Goal: Task Accomplishment & Management: Manage account settings

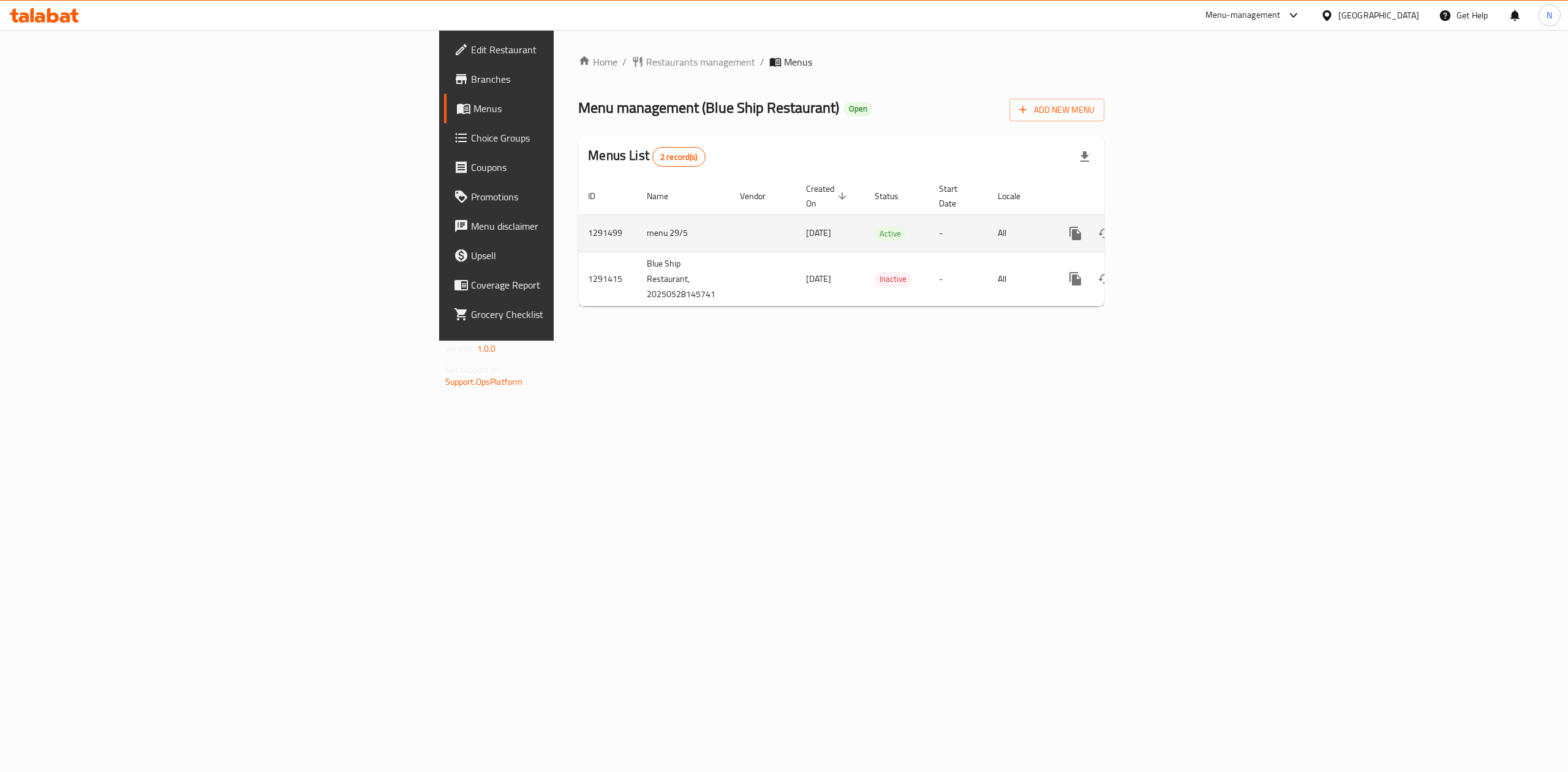
click at [1172, 227] on icon "enhanced table" at bounding box center [1164, 233] width 15 height 15
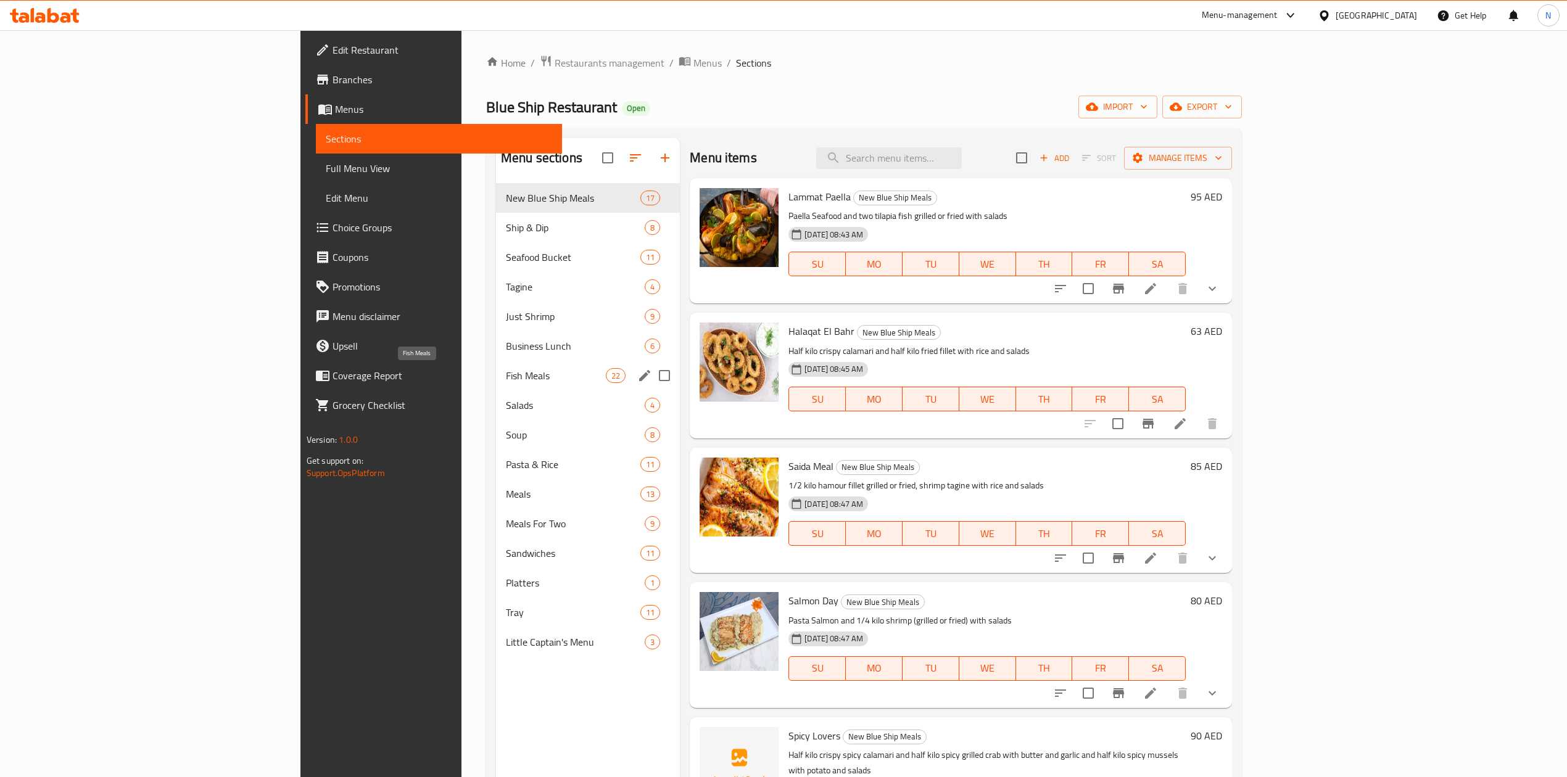
click at [506, 371] on span "Fish Meals" at bounding box center [556, 375] width 100 height 15
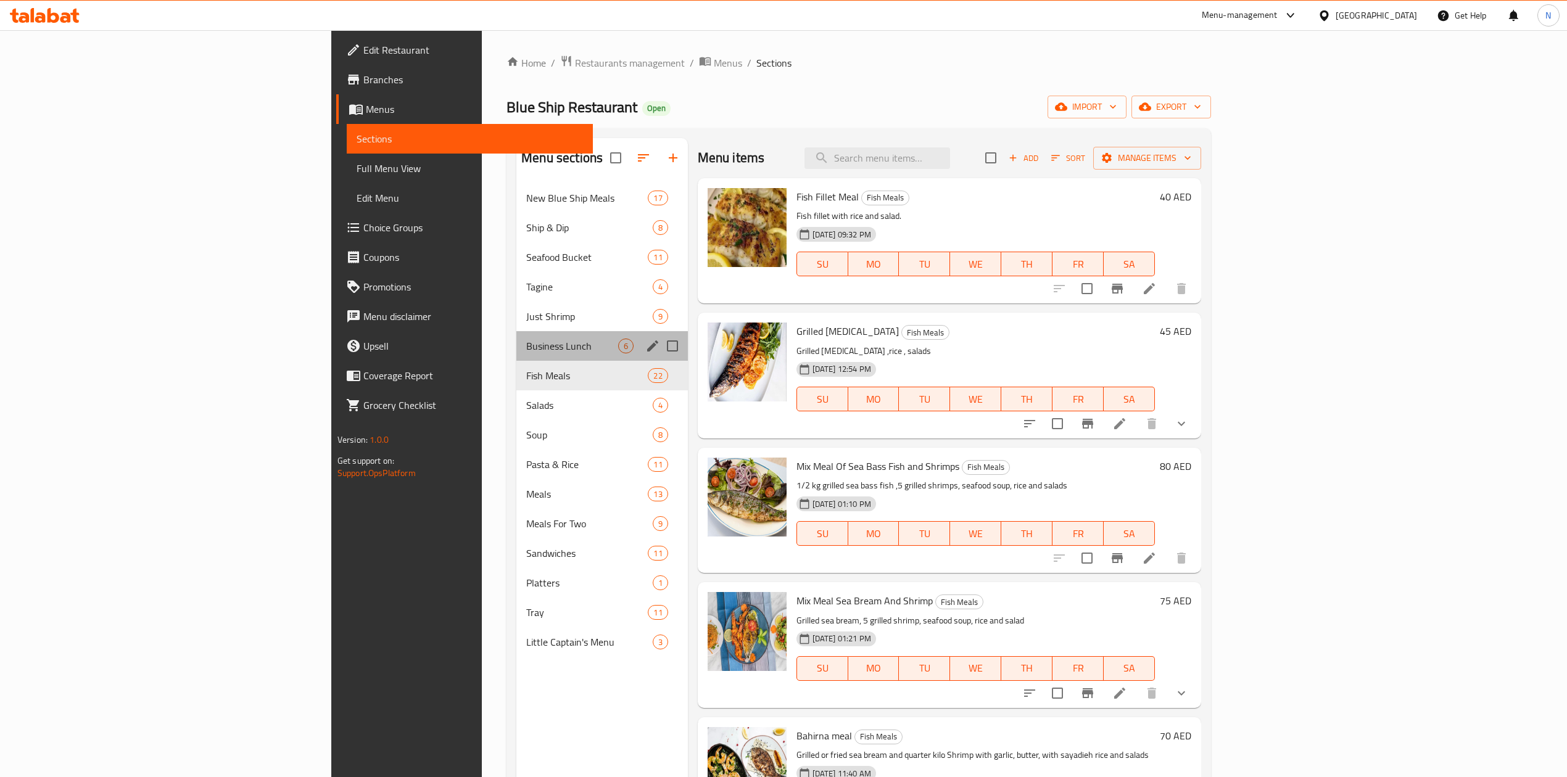
click at [516, 358] on div "Business Lunch 6" at bounding box center [602, 346] width 172 height 30
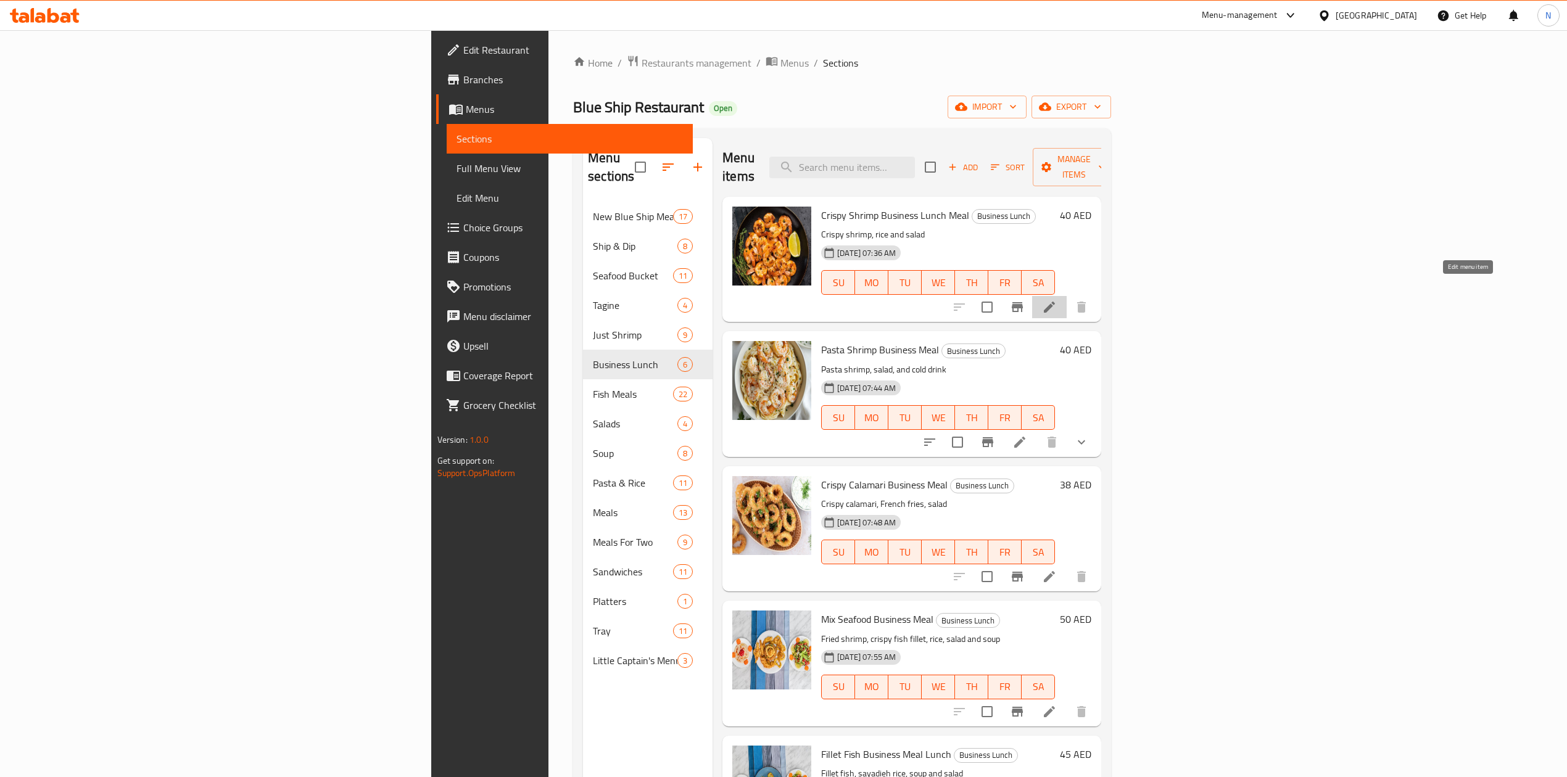
click at [1057, 300] on icon at bounding box center [1049, 307] width 15 height 15
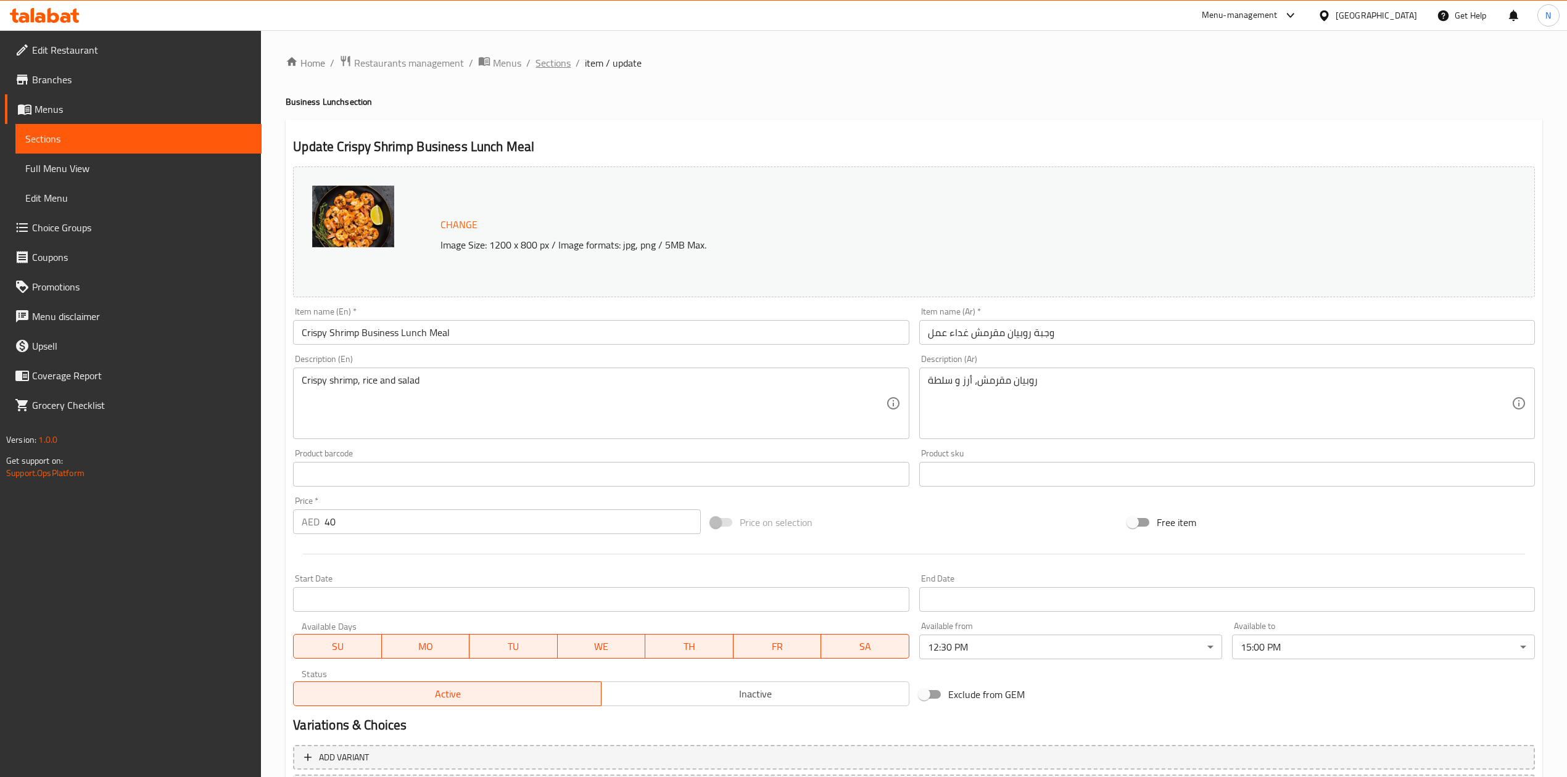
click at [537, 62] on span "Sections" at bounding box center [553, 63] width 35 height 15
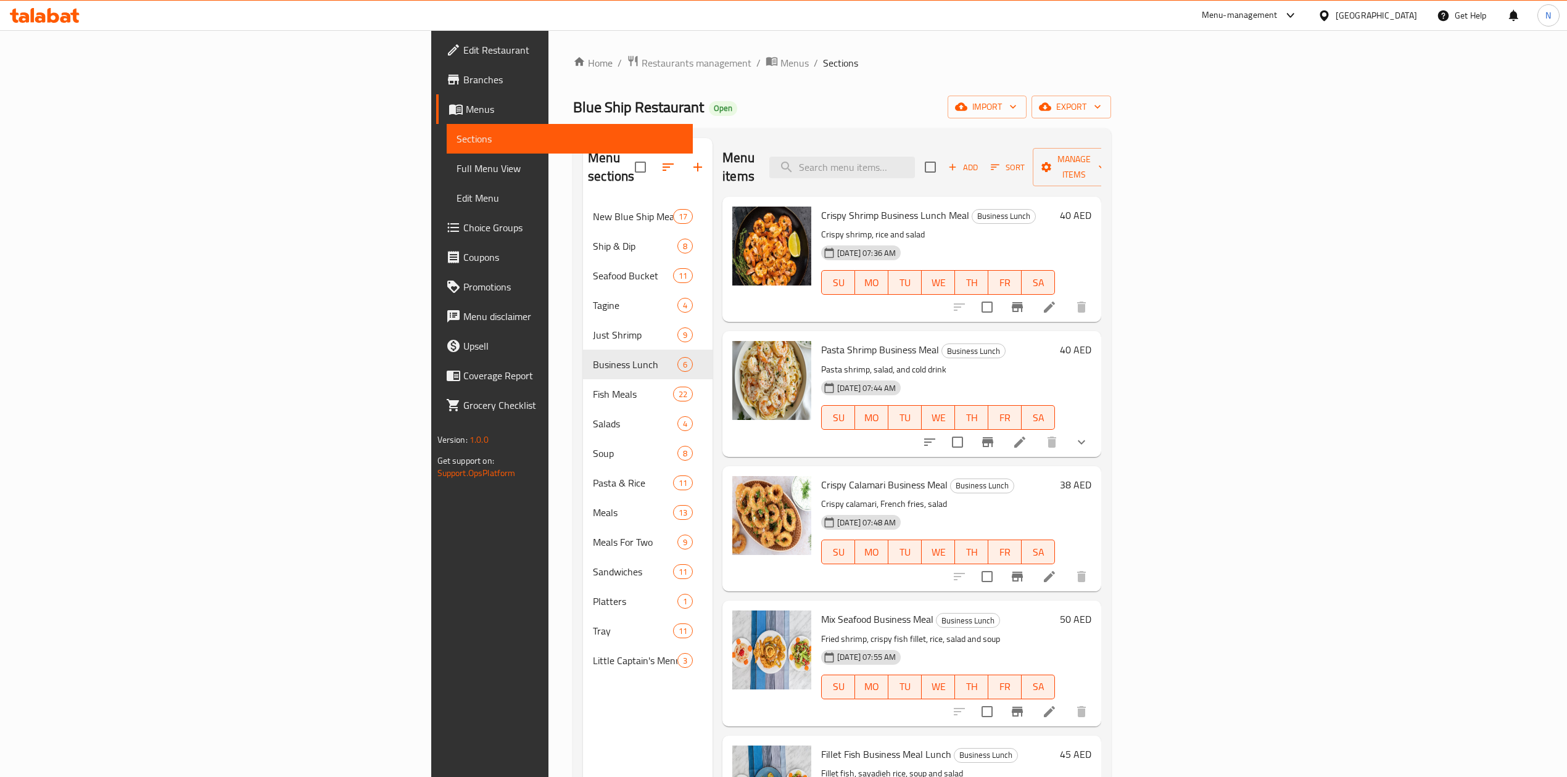
click at [457, 167] on span "Full Menu View" at bounding box center [570, 168] width 226 height 15
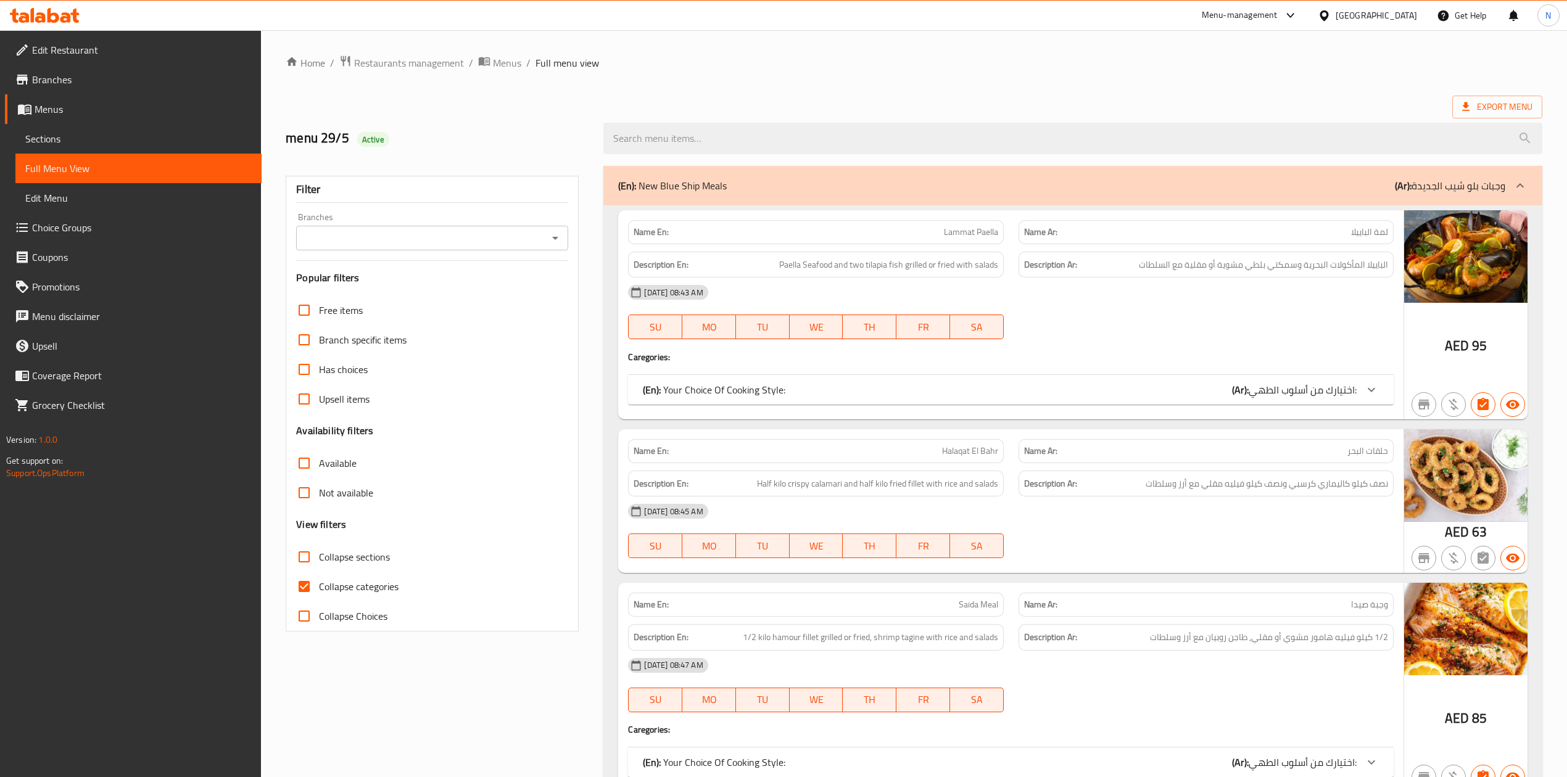
click at [543, 226] on div "Branches" at bounding box center [432, 238] width 272 height 25
click at [543, 233] on input "Branches" at bounding box center [422, 238] width 244 height 17
click at [397, 287] on span "Blue Ship Restaurant, [GEOGRAPHIC_DATA] 1" at bounding box center [402, 292] width 194 height 15
type input "Blue Ship Restaurant, [GEOGRAPHIC_DATA] 1"
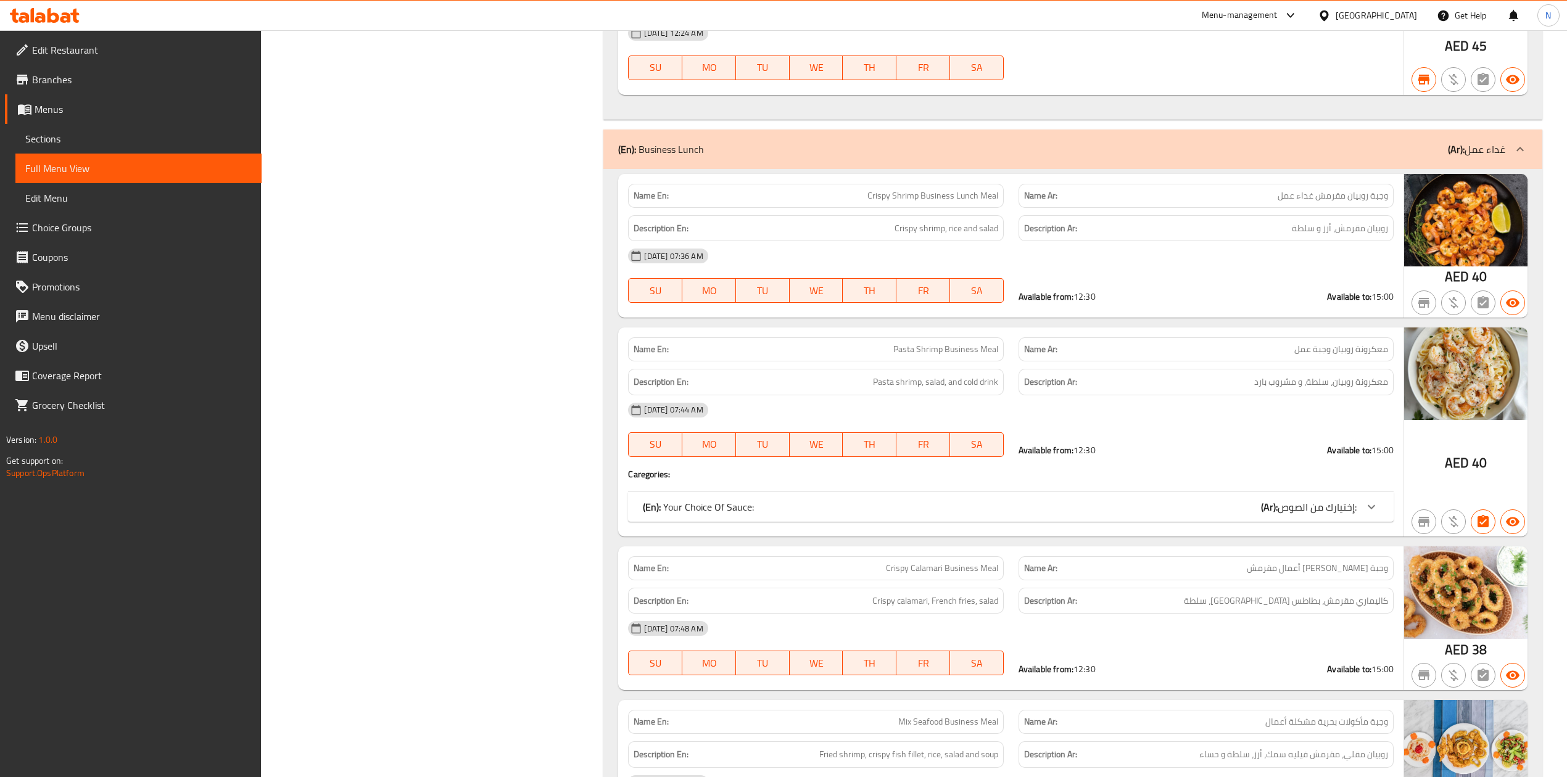
scroll to position [9731, 0]
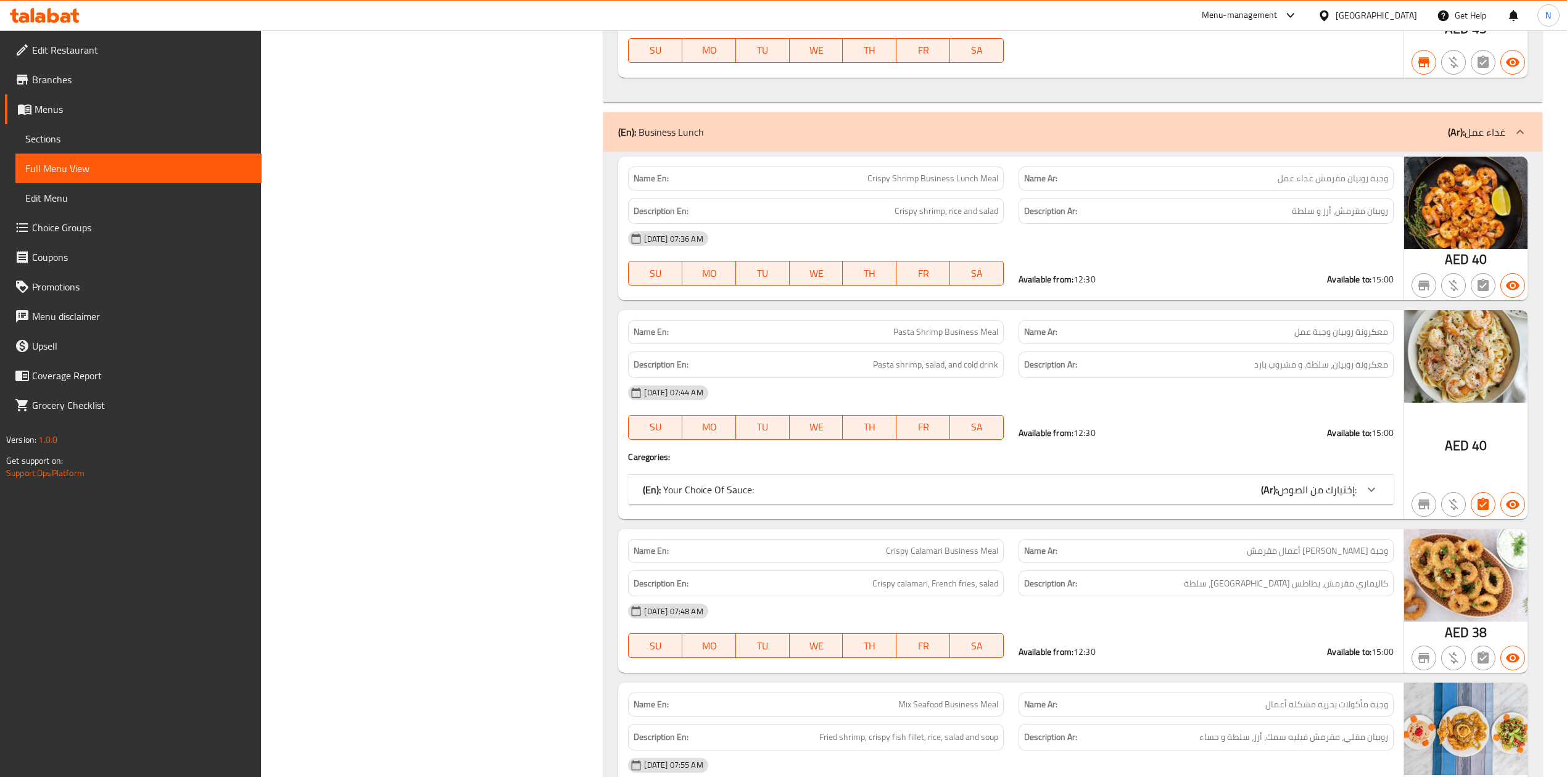
click at [1206, 286] on div "Available from: 12:30 Available to: 15:00" at bounding box center [1206, 279] width 375 height 12
drag, startPoint x: 1239, startPoint y: 449, endPoint x: 1342, endPoint y: 465, distance: 104.9
click at [1342, 465] on div "Name En: Pasta Shrimp Business Meal Name Ar: معكرونة روبيان وجبة عمل Descriptio…" at bounding box center [1010, 414] width 785 height 209
click at [1342, 463] on h4 "Caregories:" at bounding box center [1010, 457] width 765 height 12
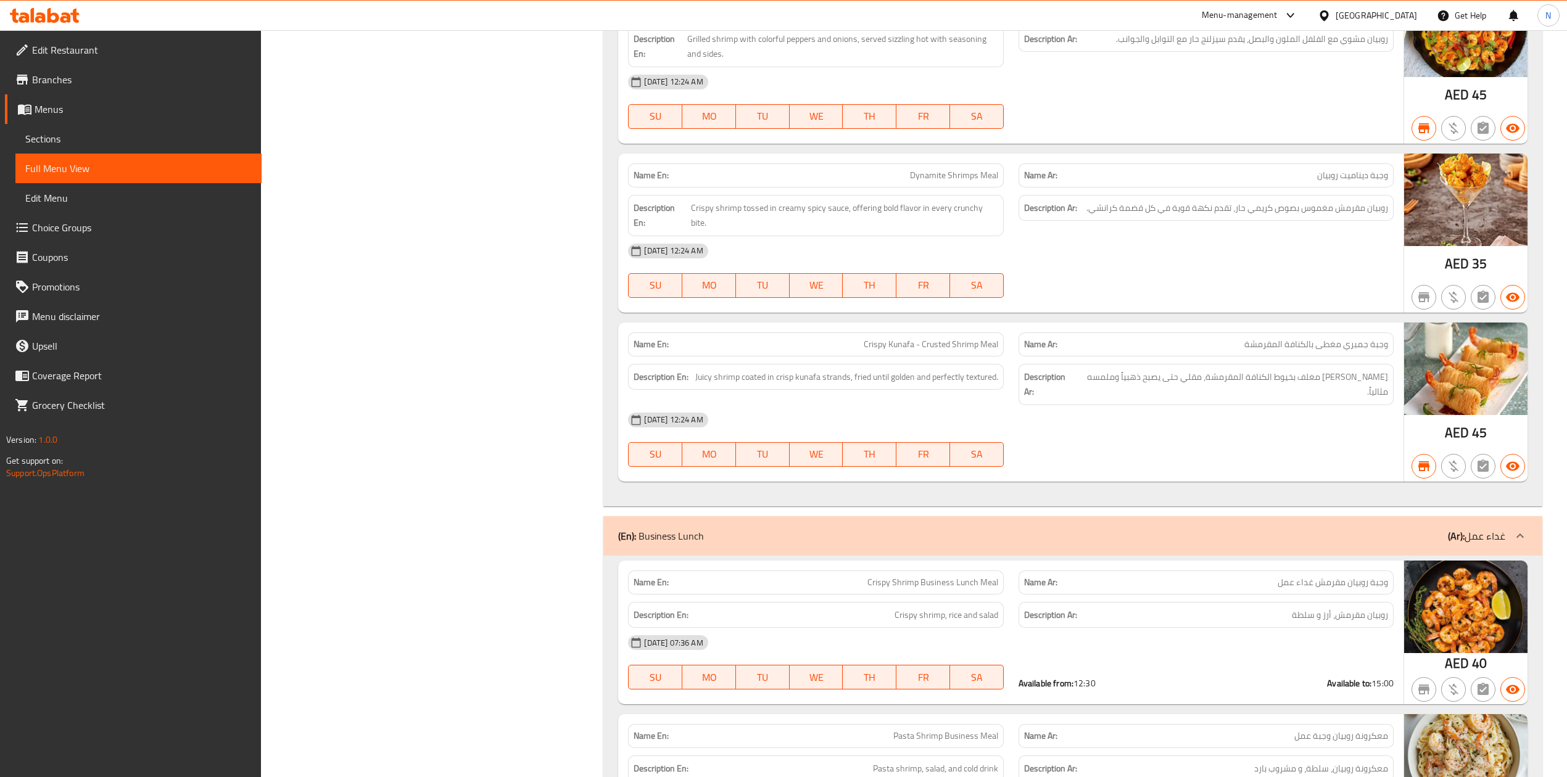
scroll to position [9072, 0]
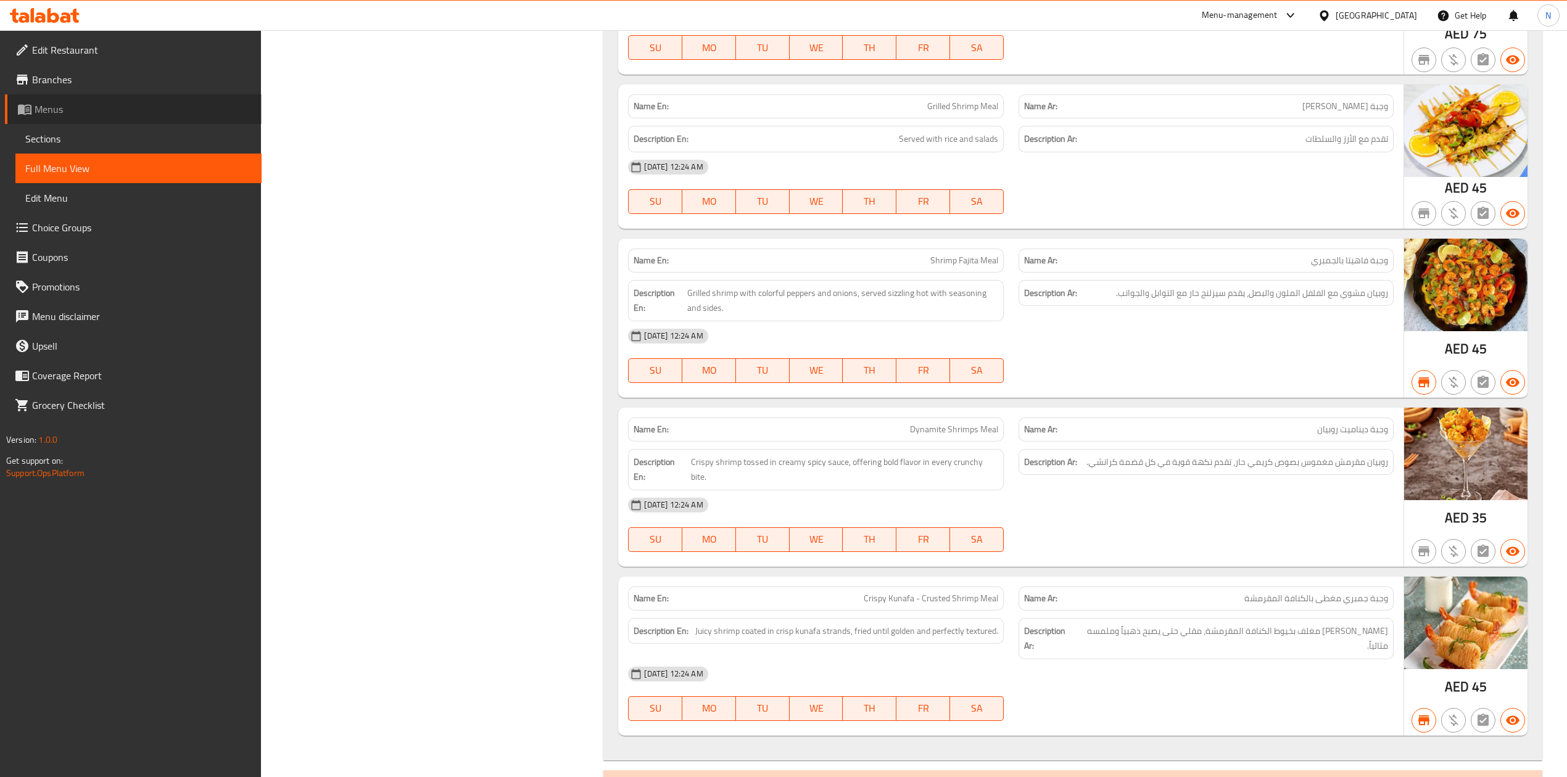
click at [101, 105] on span "Menus" at bounding box center [143, 109] width 217 height 15
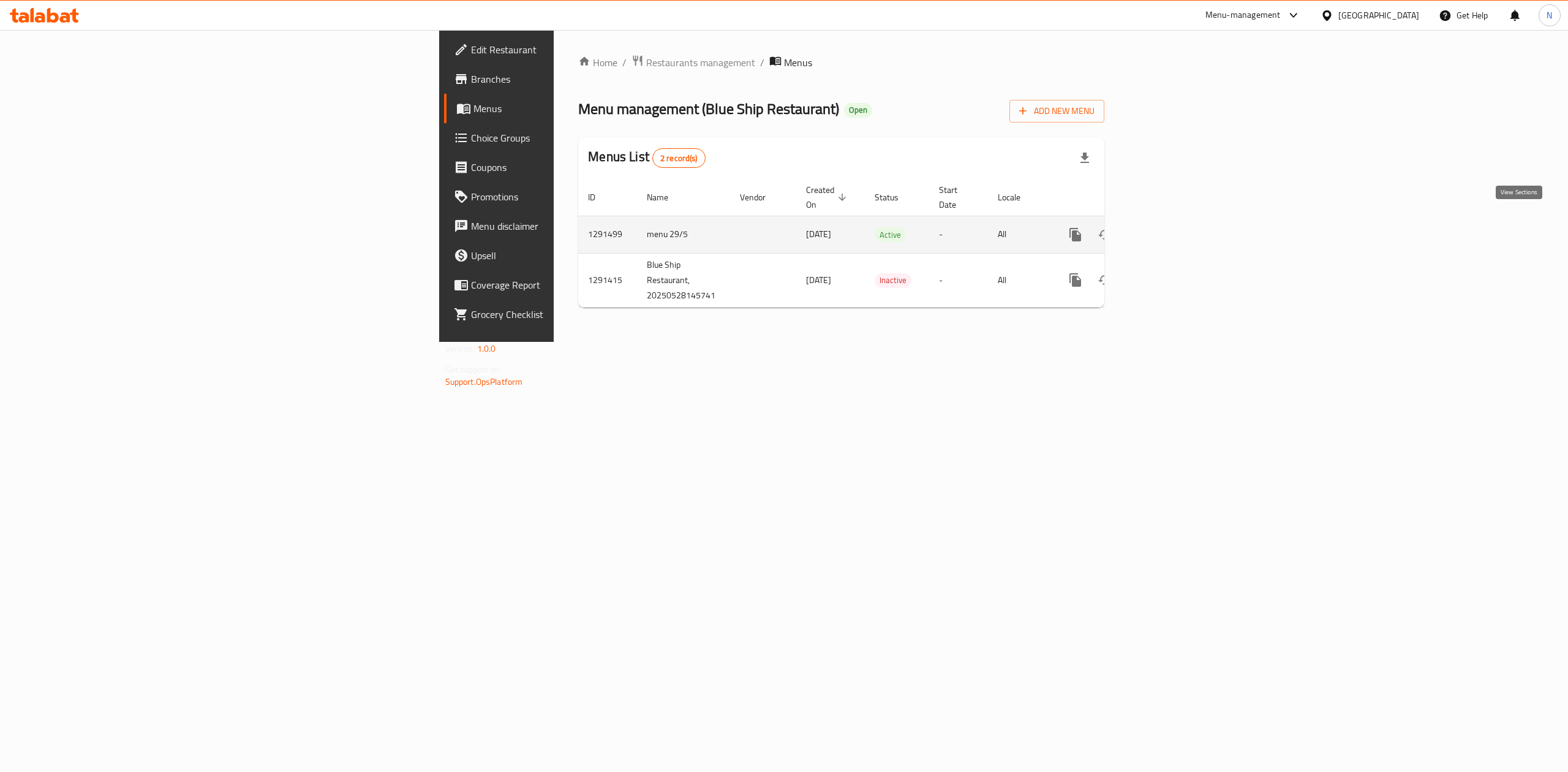
click at [1172, 230] on icon "enhanced table" at bounding box center [1164, 234] width 15 height 15
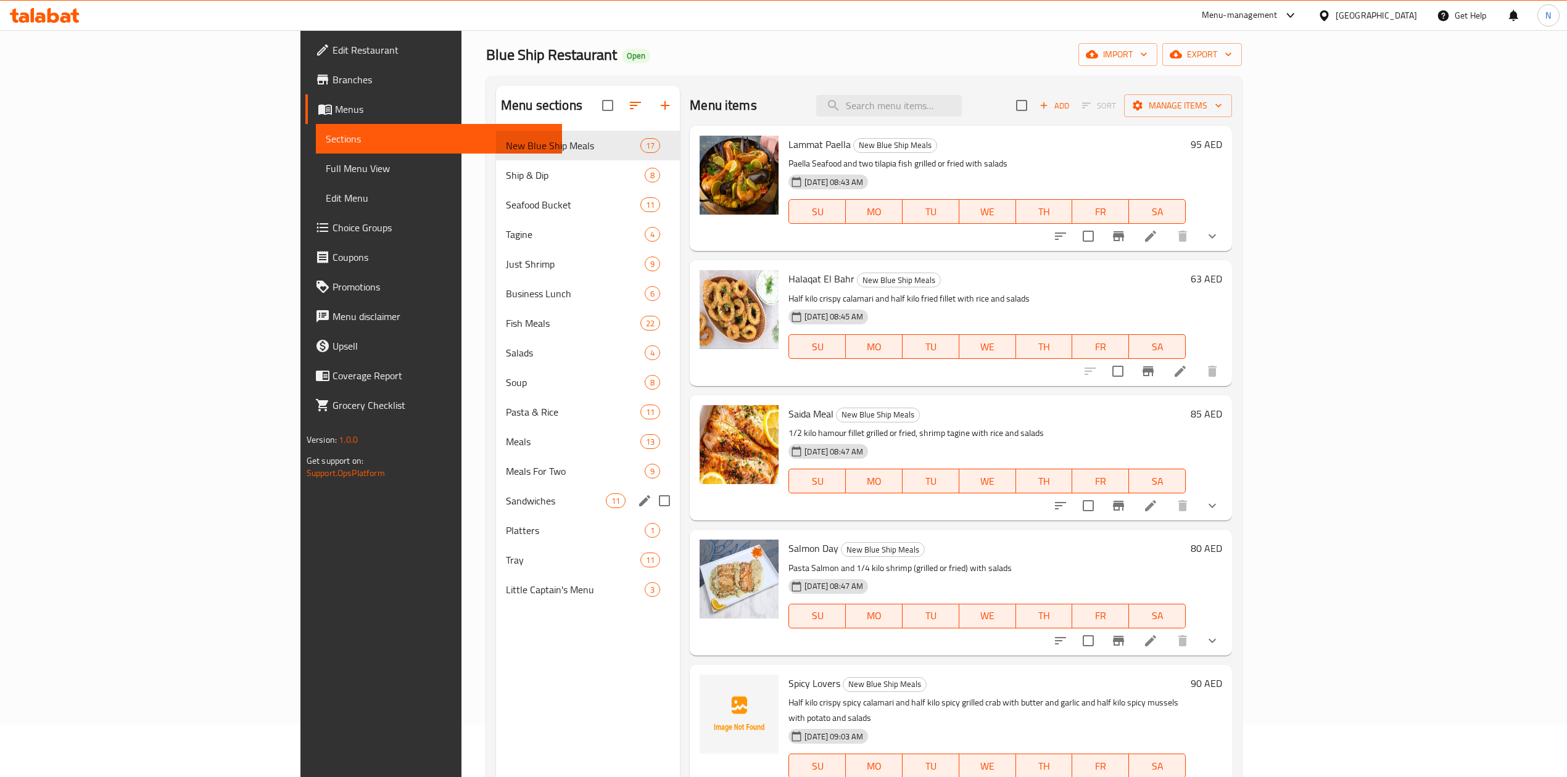
scroll to position [82, 0]
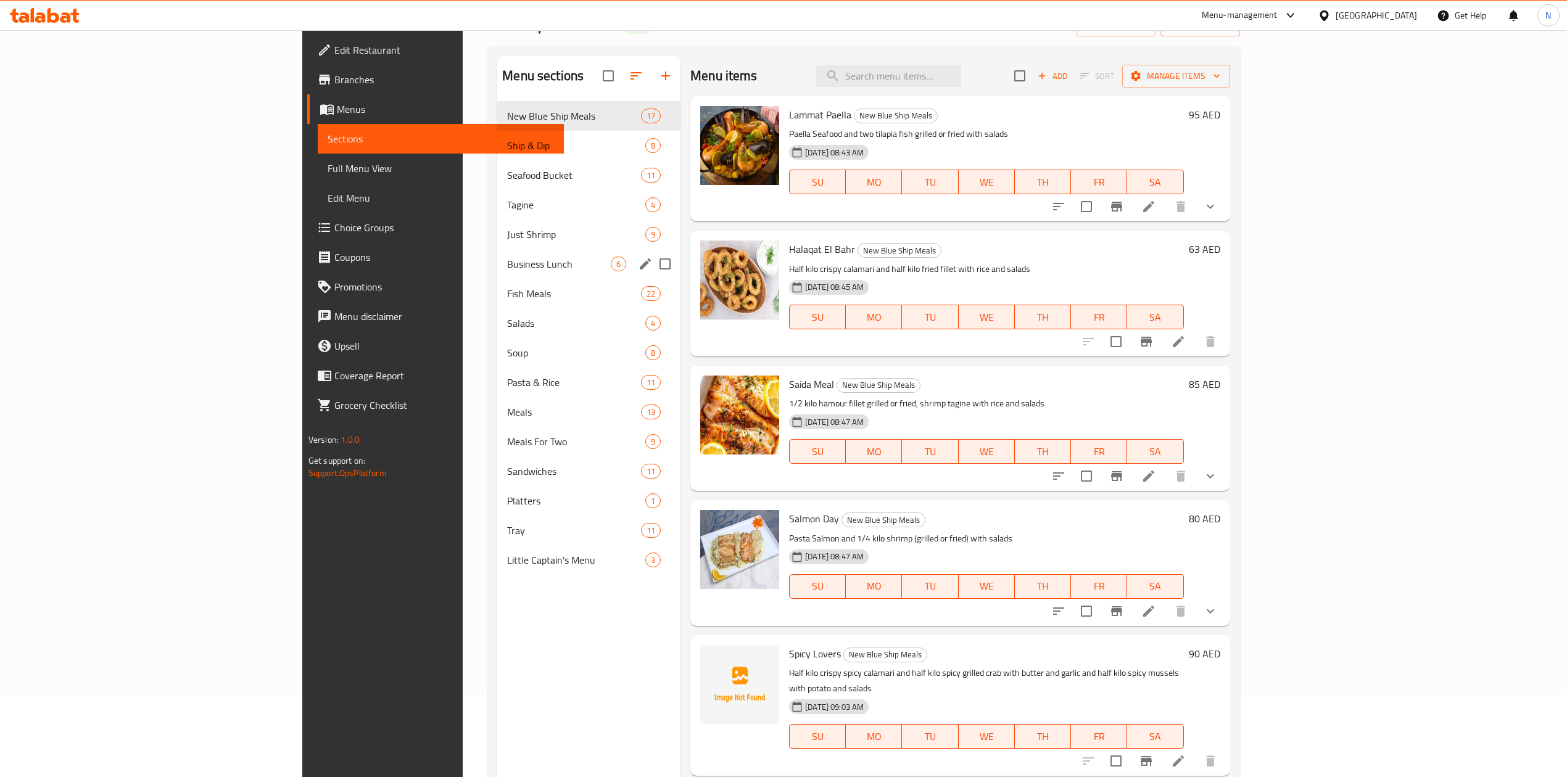
click at [507, 259] on span "Business Lunch" at bounding box center [559, 264] width 104 height 15
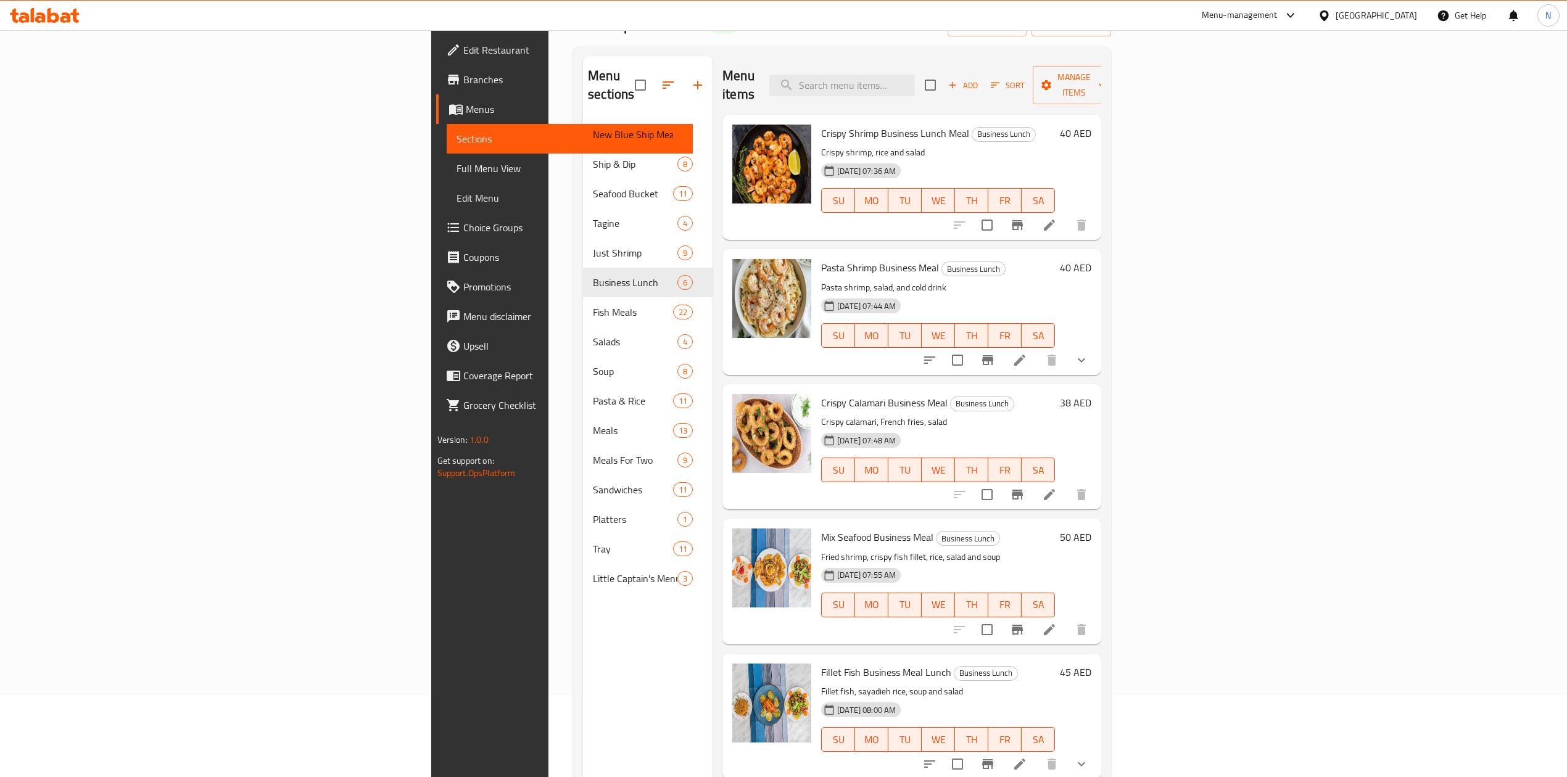
click at [1037, 349] on li at bounding box center [1020, 360] width 35 height 22
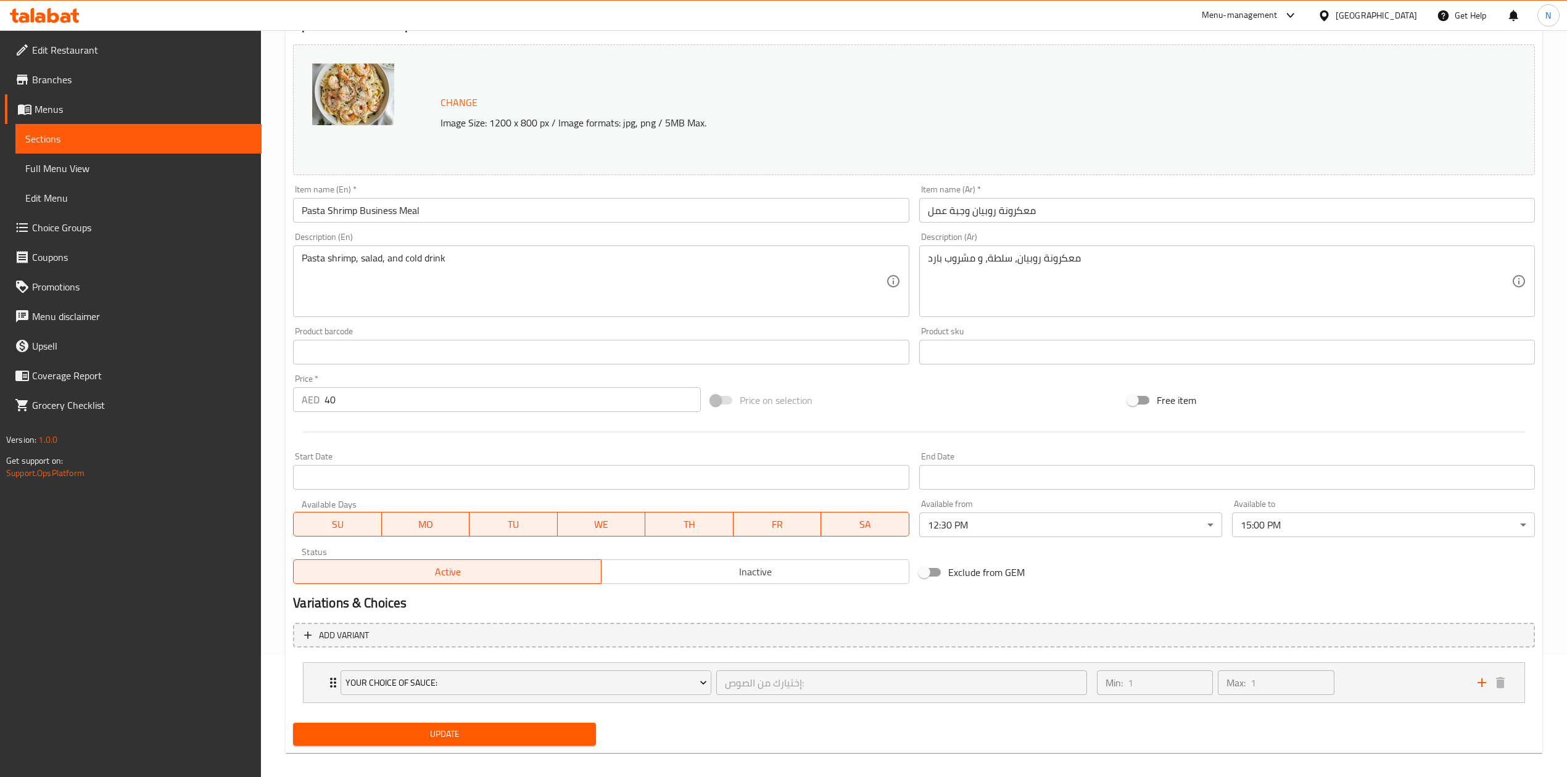
scroll to position [133, 0]
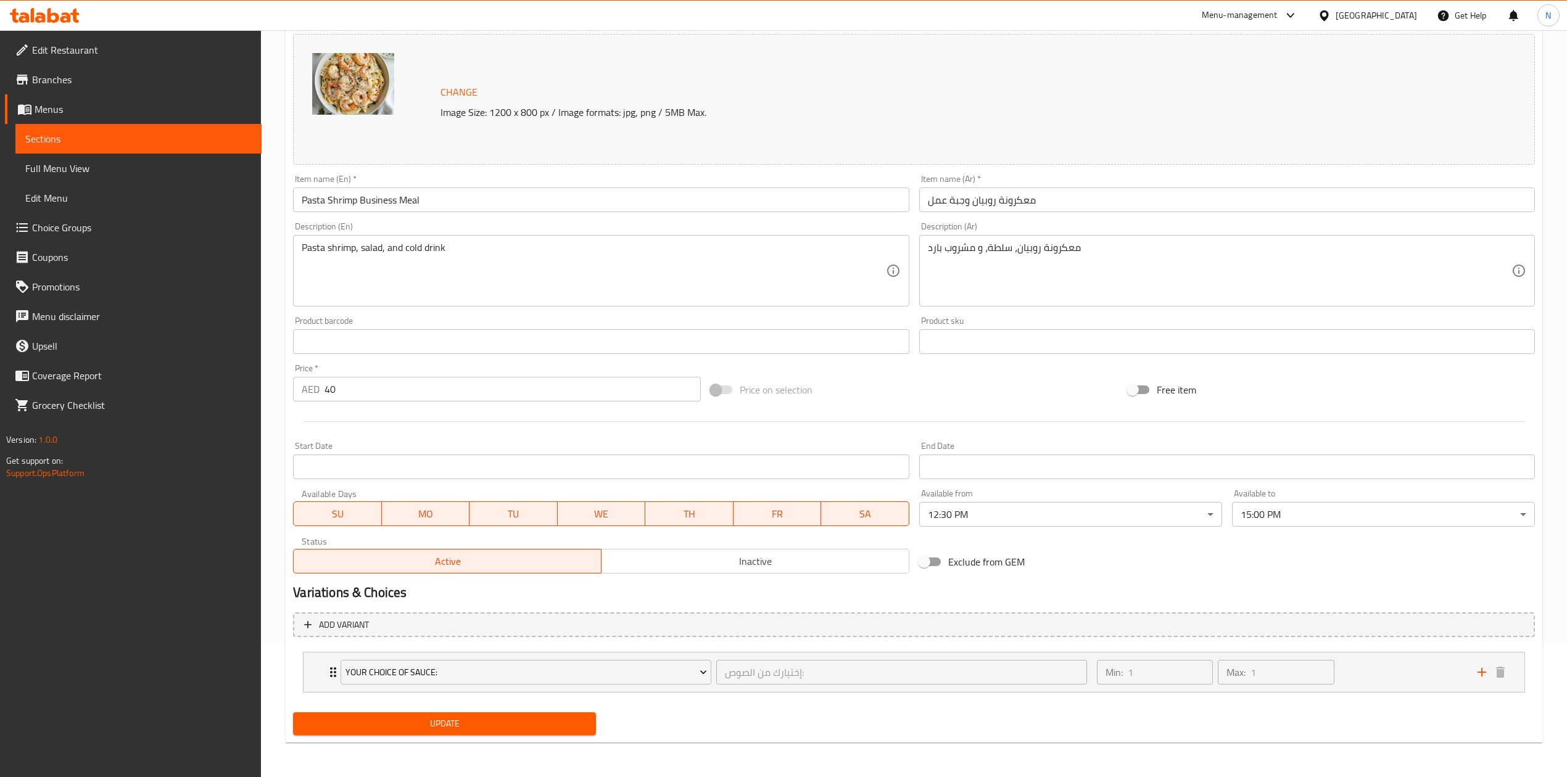
click at [1301, 581] on div "Variations & Choices" at bounding box center [914, 593] width 1252 height 28
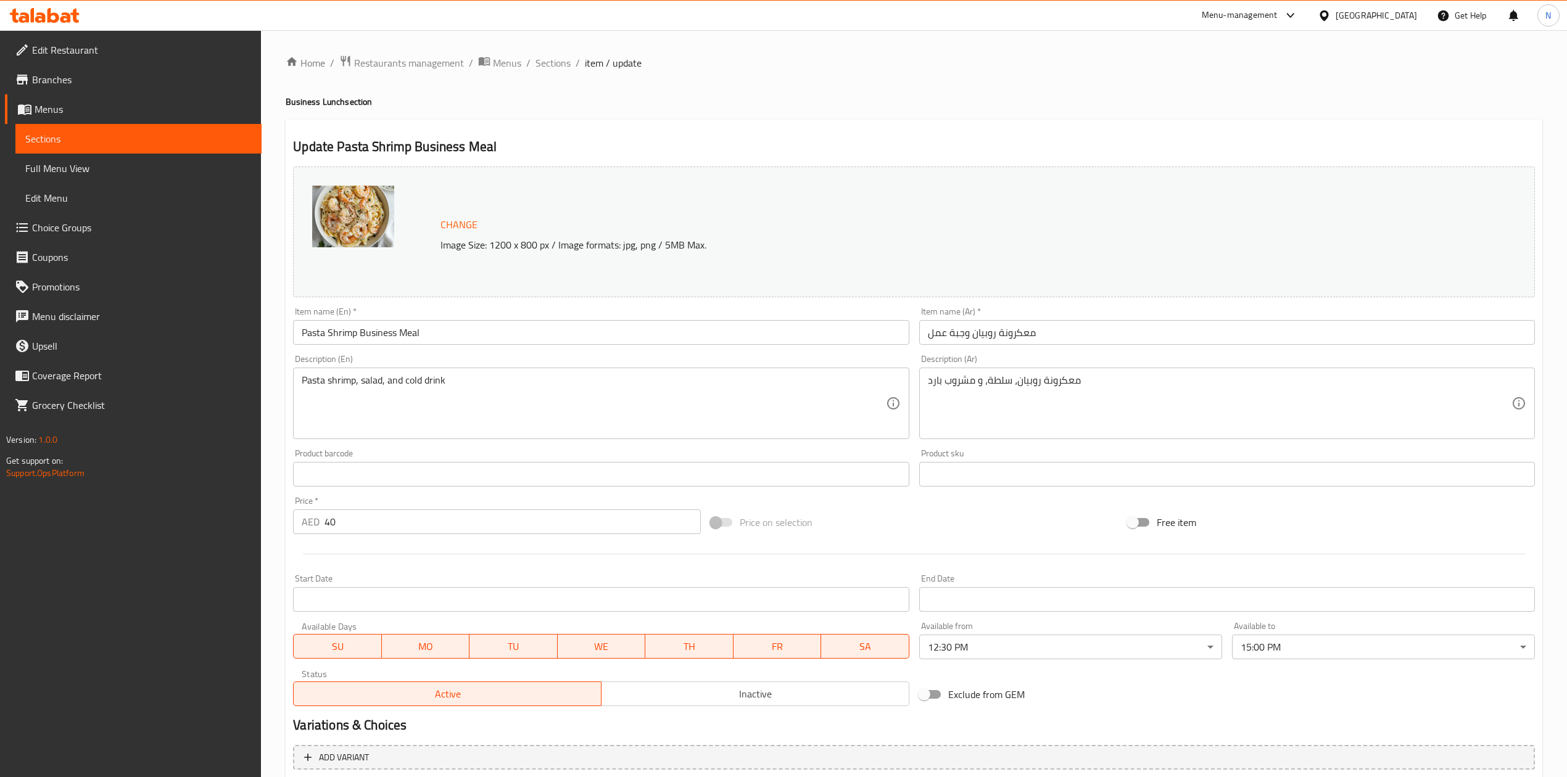
click at [297, 97] on h4 "Business Lunch section" at bounding box center [914, 102] width 1257 height 12
drag, startPoint x: 297, startPoint y: 97, endPoint x: 333, endPoint y: 109, distance: 38.1
click at [333, 108] on h4 "Business Lunch section" at bounding box center [914, 102] width 1257 height 12
copy h4 "Business Lunch"
click at [306, 102] on h4 "Business Lunch section" at bounding box center [914, 102] width 1257 height 12
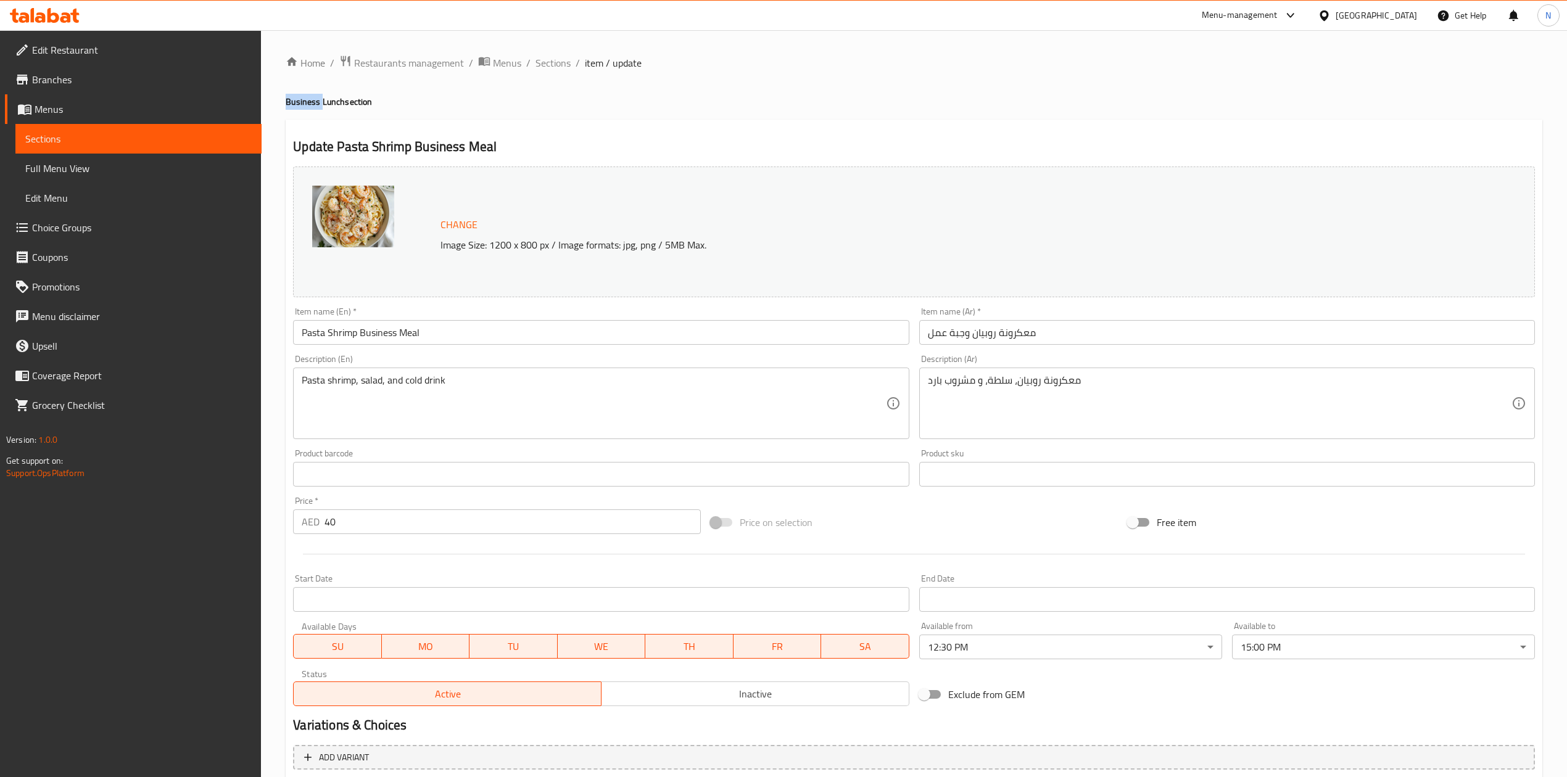
click at [306, 102] on h4 "Business Lunch section" at bounding box center [914, 102] width 1257 height 12
click at [131, 159] on link "Full Menu View" at bounding box center [138, 169] width 246 height 30
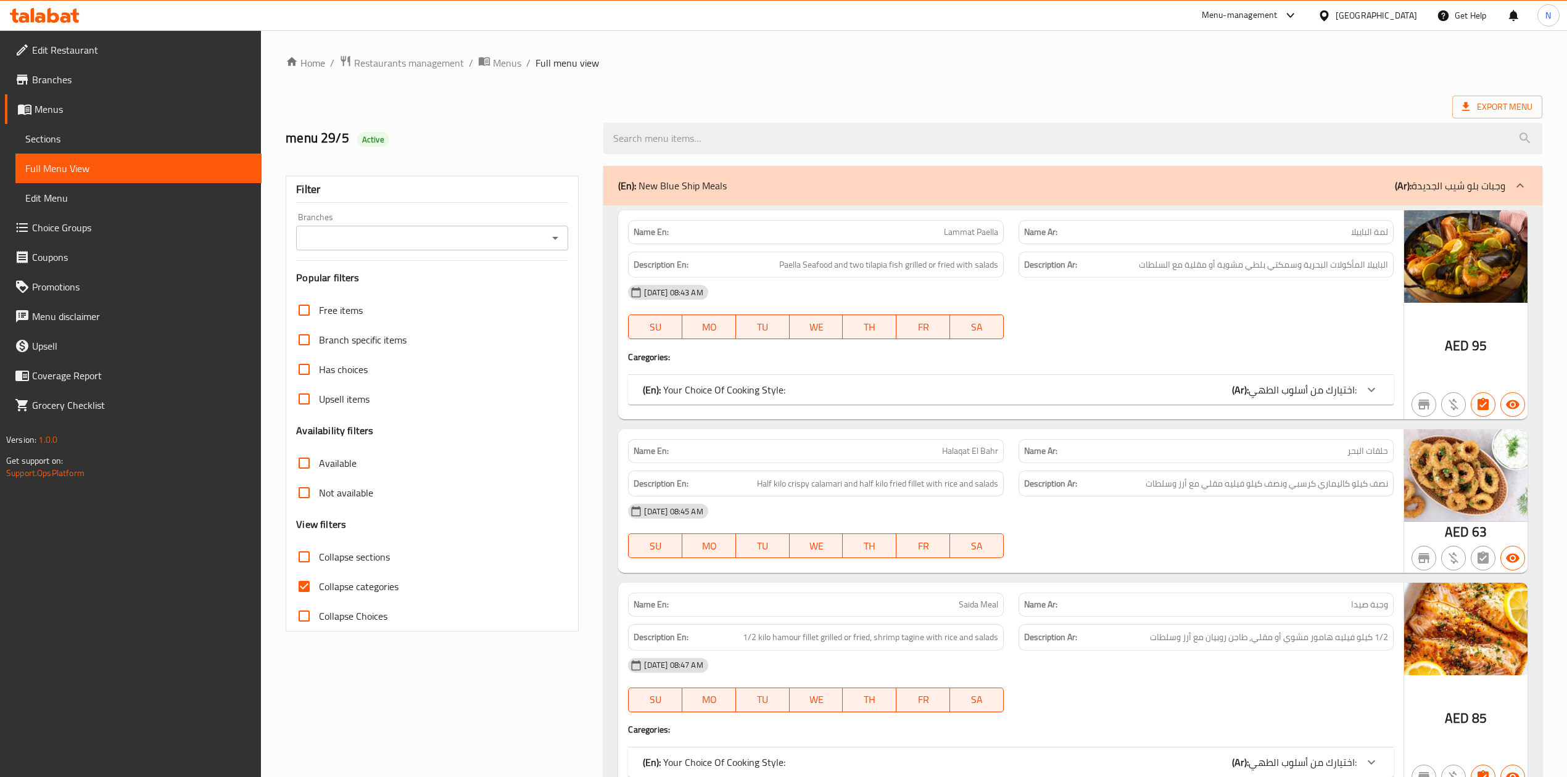
click at [384, 586] on span "Collapse categories" at bounding box center [359, 586] width 80 height 15
click at [319, 586] on input "Collapse categories" at bounding box center [304, 587] width 30 height 30
checkbox input "false"
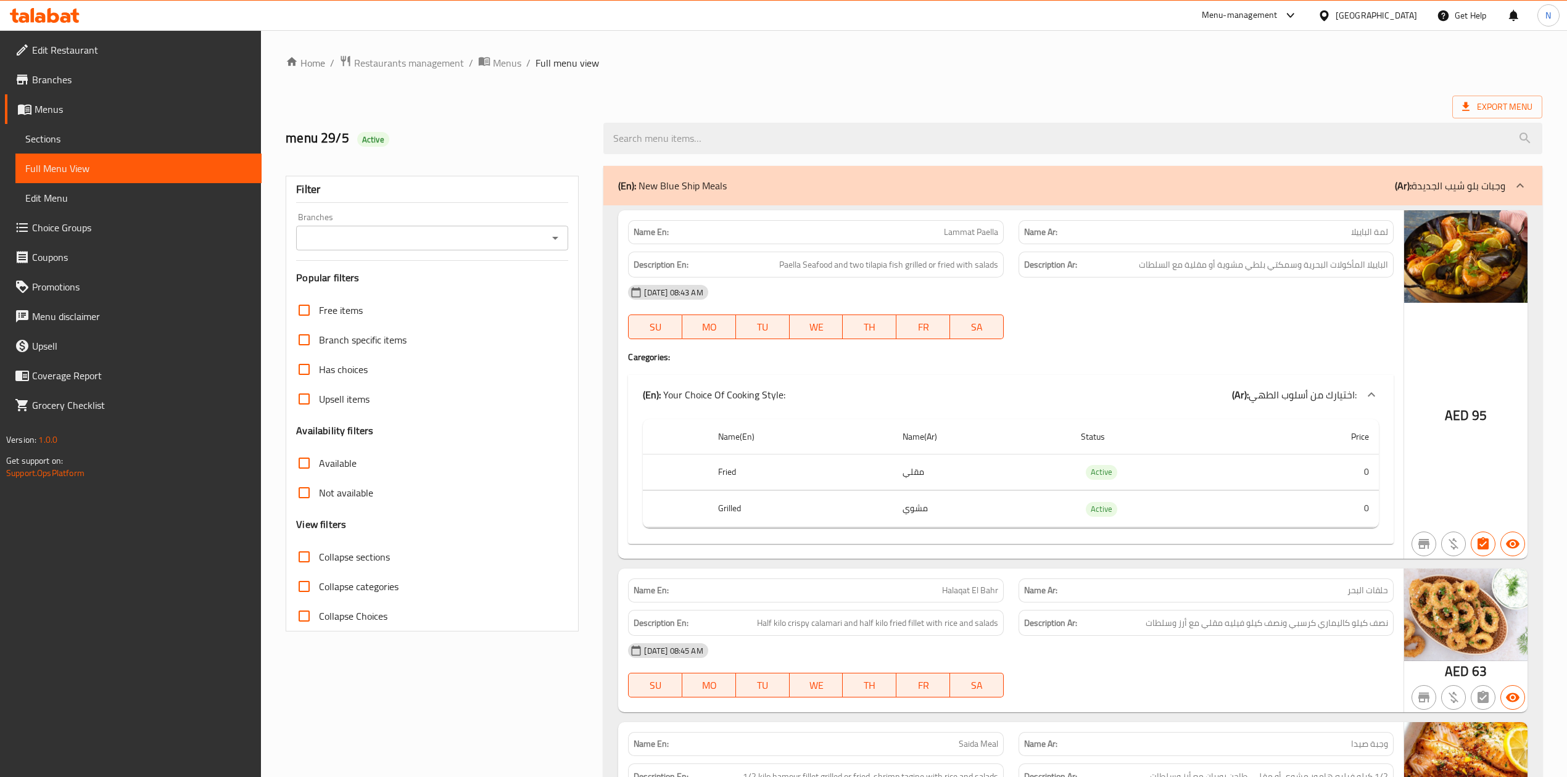
click at [531, 252] on div "Filter Branches Branches Popular filters Free items Branch specific items Has c…" at bounding box center [432, 404] width 293 height 456
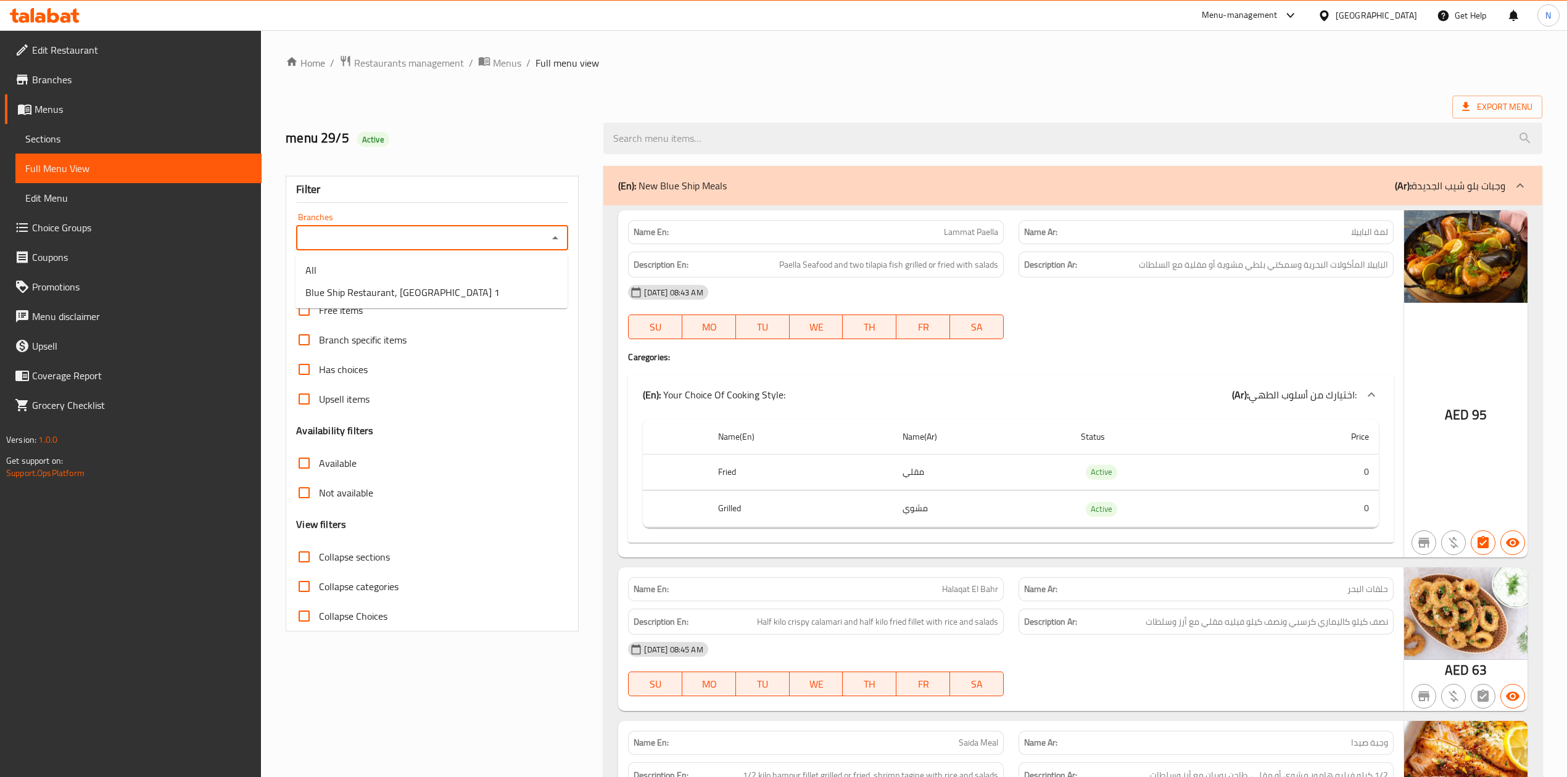
click at [529, 243] on input "Branches" at bounding box center [422, 238] width 244 height 17
click at [492, 290] on li "Blue Ship Restaurant, [GEOGRAPHIC_DATA] 1" at bounding box center [432, 292] width 272 height 22
type input "Blue Ship Restaurant, [GEOGRAPHIC_DATA] 1"
click at [302, 565] on input "Collapse sections" at bounding box center [304, 557] width 30 height 30
checkbox input "true"
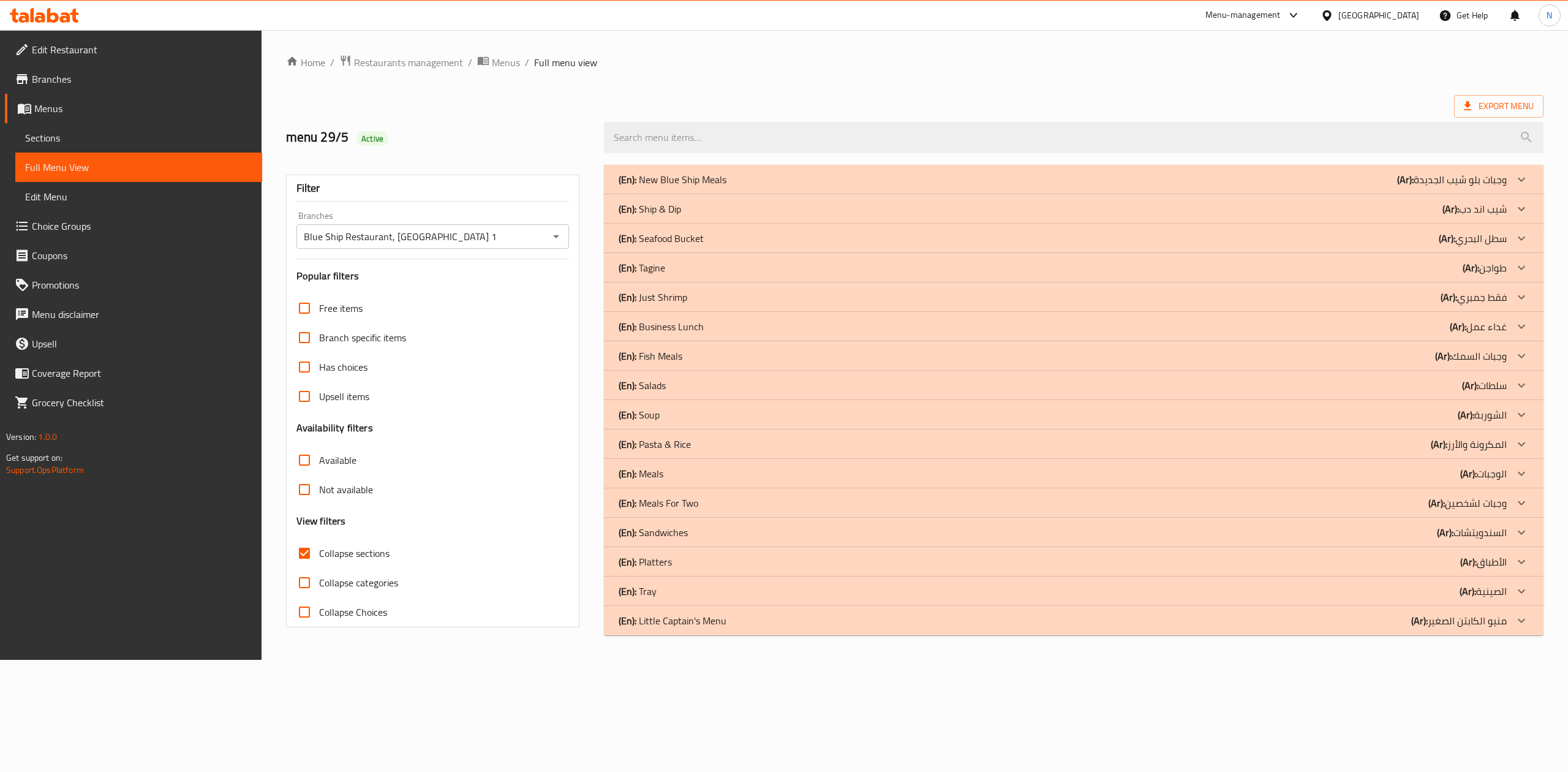
click at [847, 339] on div "(En): Business Lunch (Ar): غداء عمل" at bounding box center [1073, 327] width 939 height 30
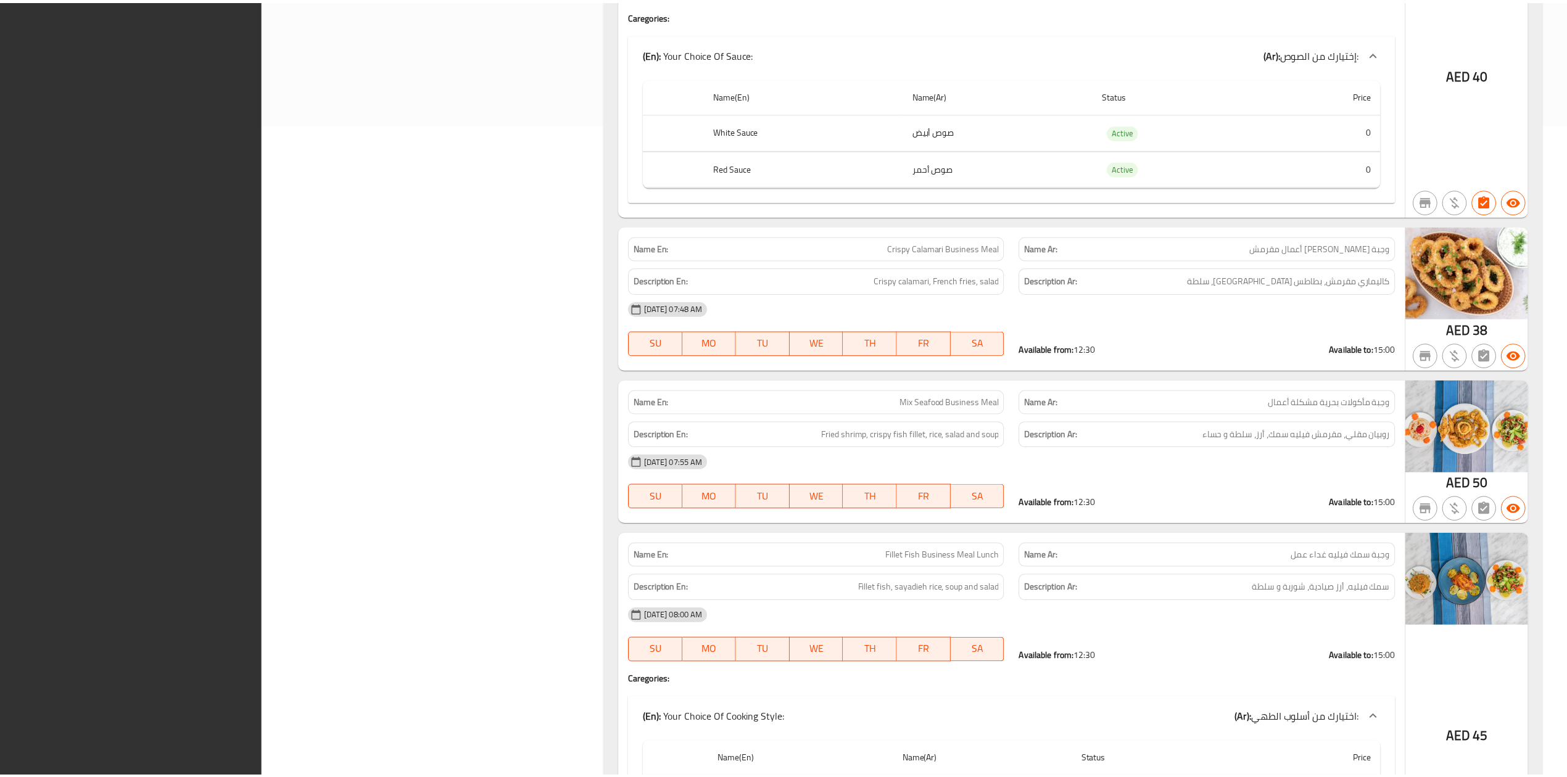
scroll to position [1275, 0]
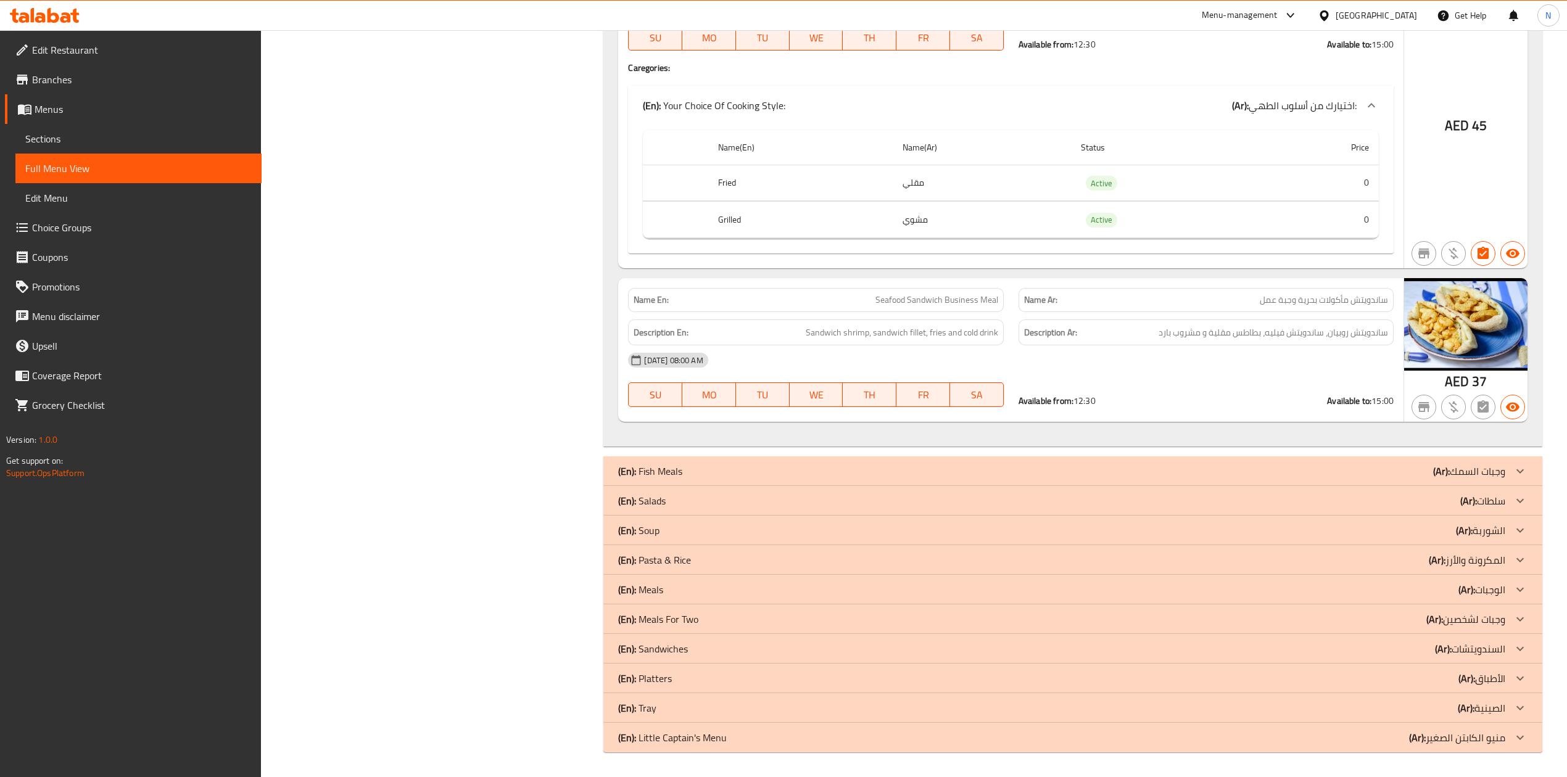
click at [1373, 19] on div "[GEOGRAPHIC_DATA]" at bounding box center [1376, 16] width 81 height 14
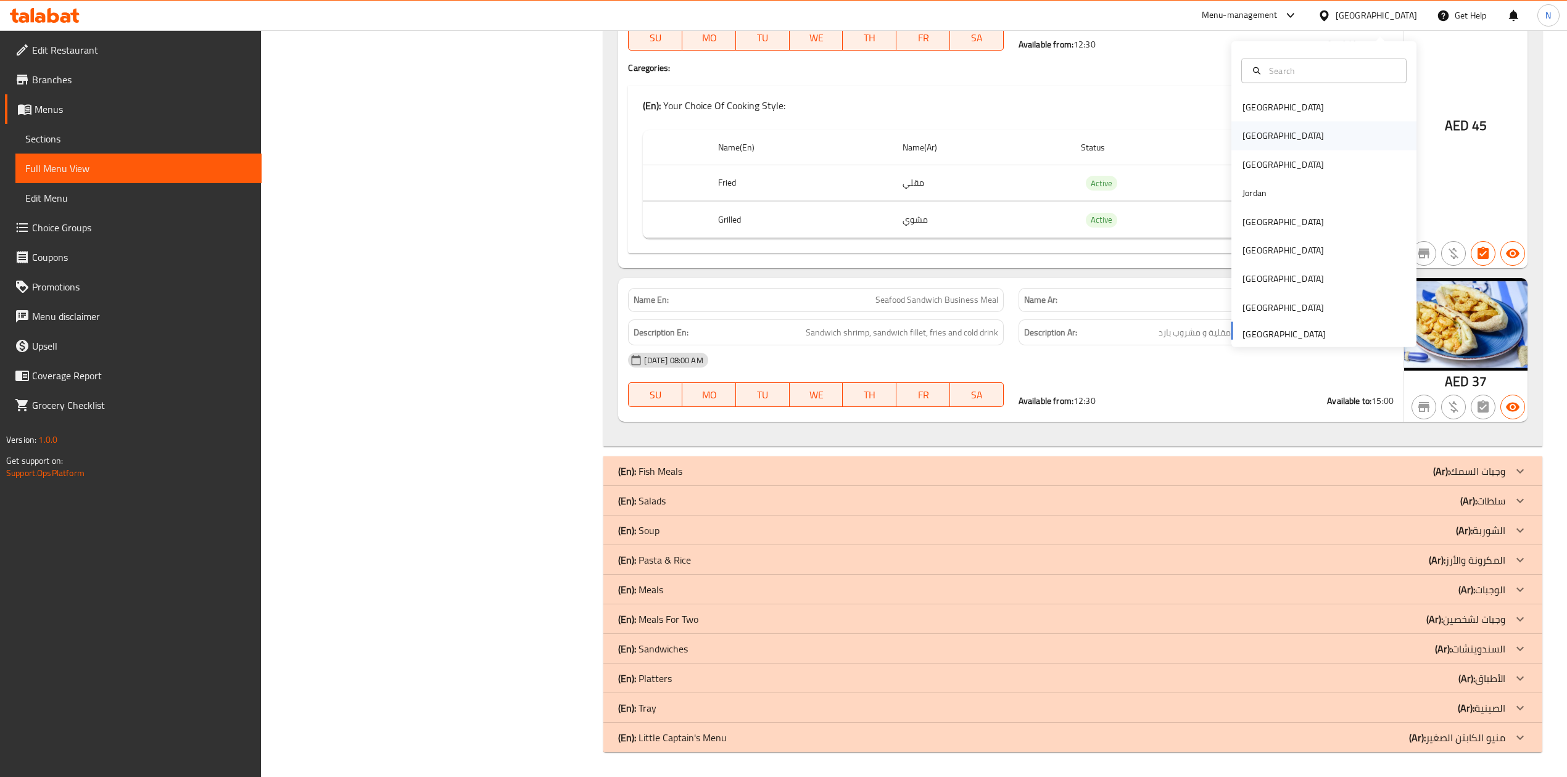
click at [1254, 128] on div "[GEOGRAPHIC_DATA]" at bounding box center [1283, 136] width 101 height 28
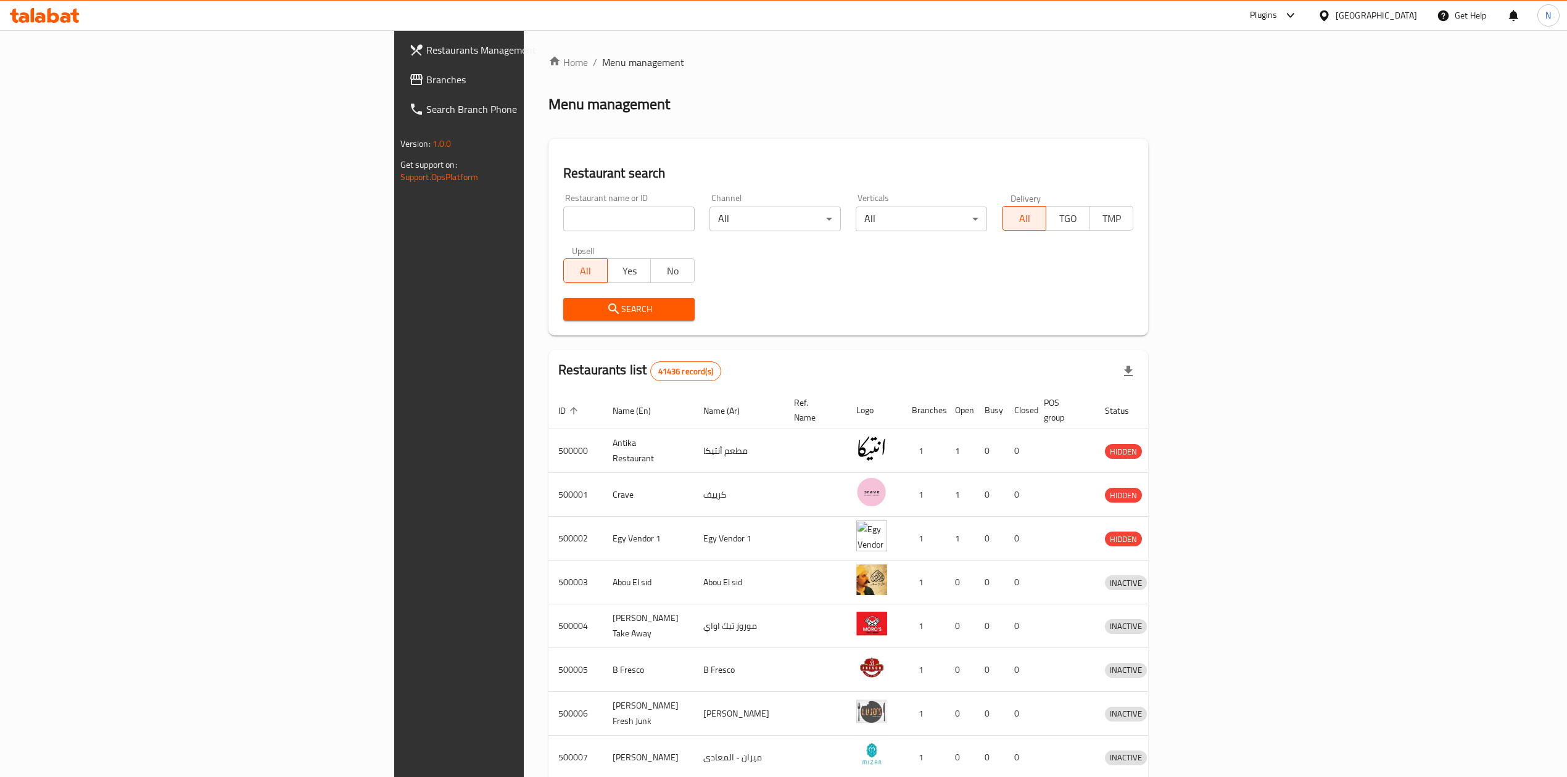
click at [426, 83] on span "Branches" at bounding box center [536, 79] width 220 height 15
